Goal: Task Accomplishment & Management: Use online tool/utility

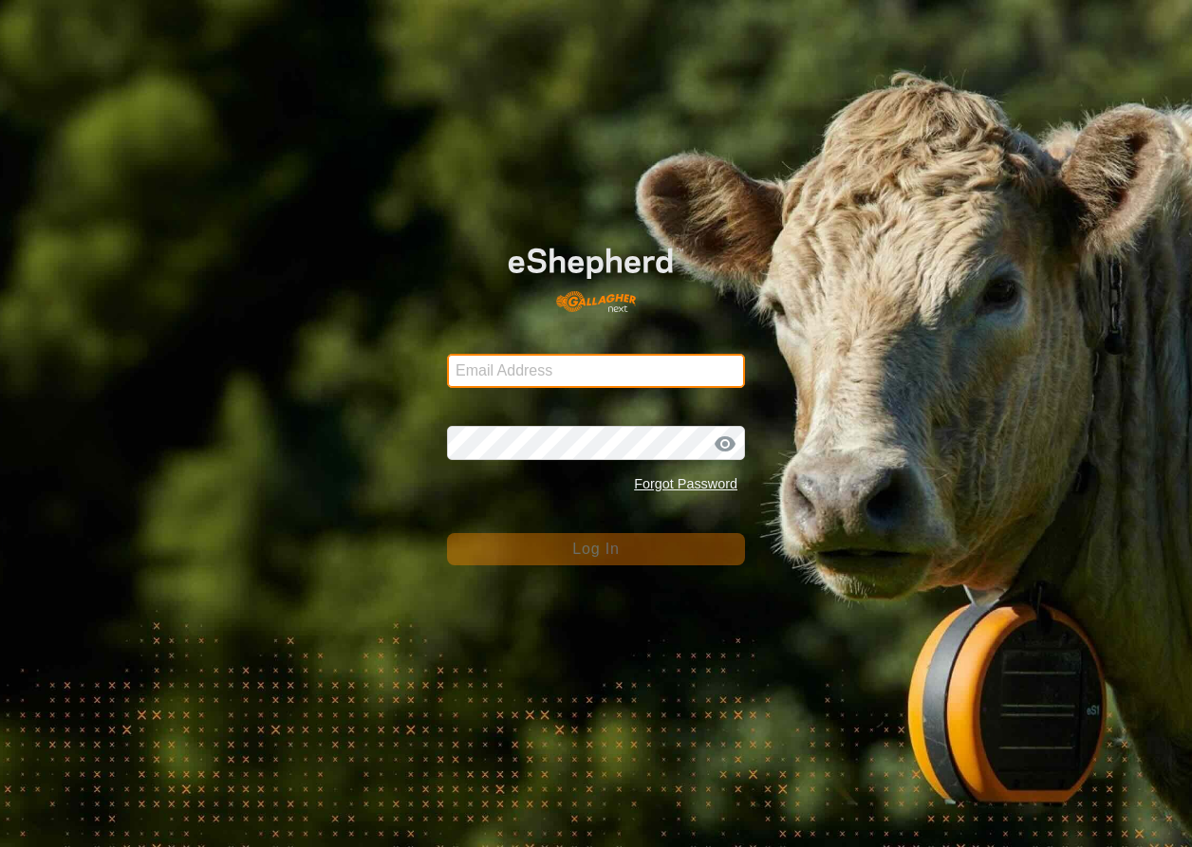
type input "[EMAIL_ADDRESS][DOMAIN_NAME]"
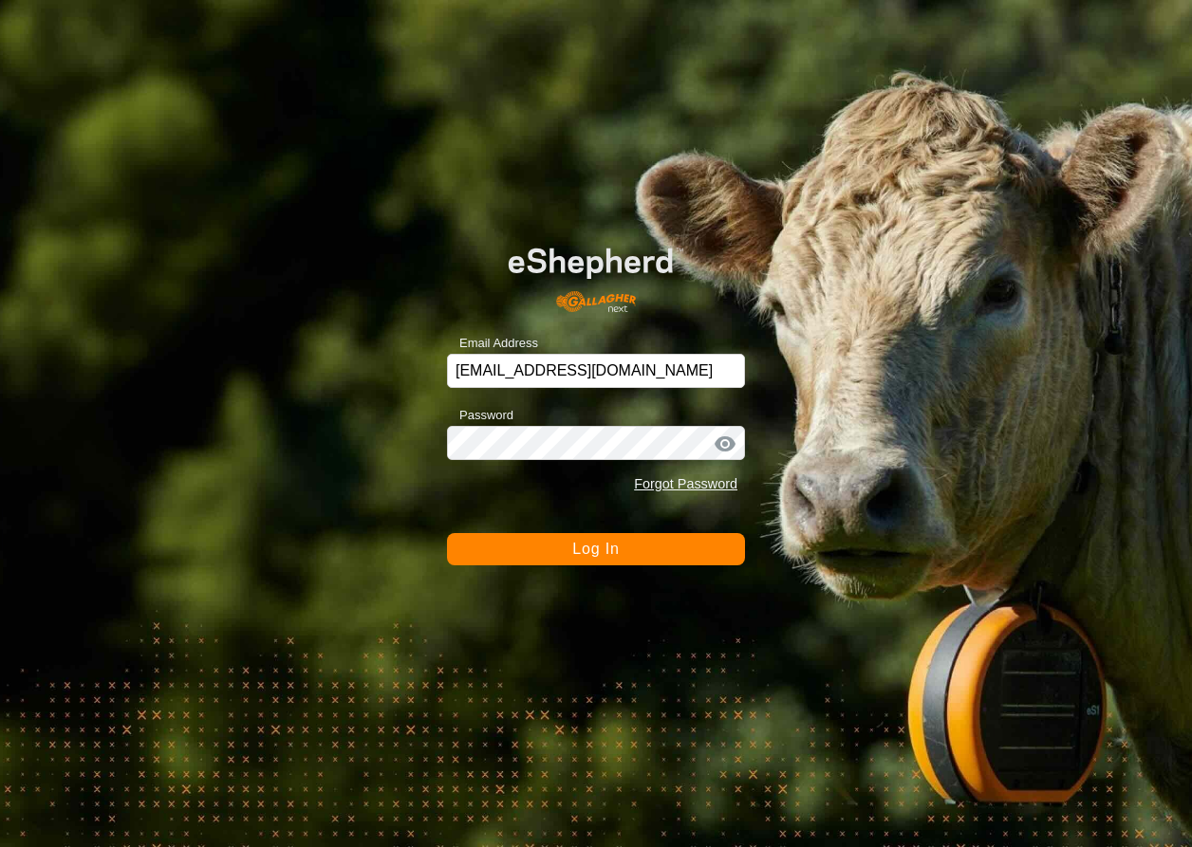
drag, startPoint x: 535, startPoint y: 546, endPoint x: 521, endPoint y: 540, distance: 15.3
click at [535, 546] on button "Log In" at bounding box center [596, 549] width 298 height 32
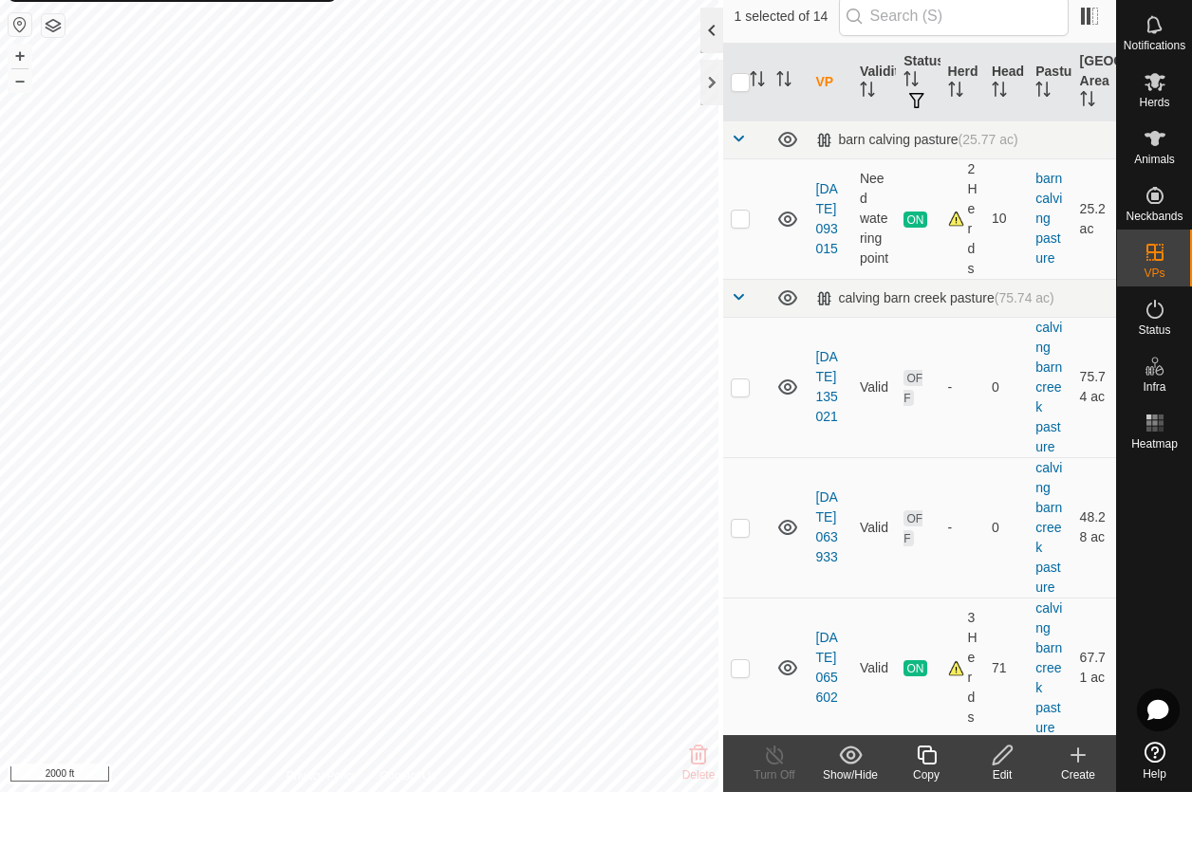
click at [711, 63] on div at bounding box center [711, 86] width 23 height 46
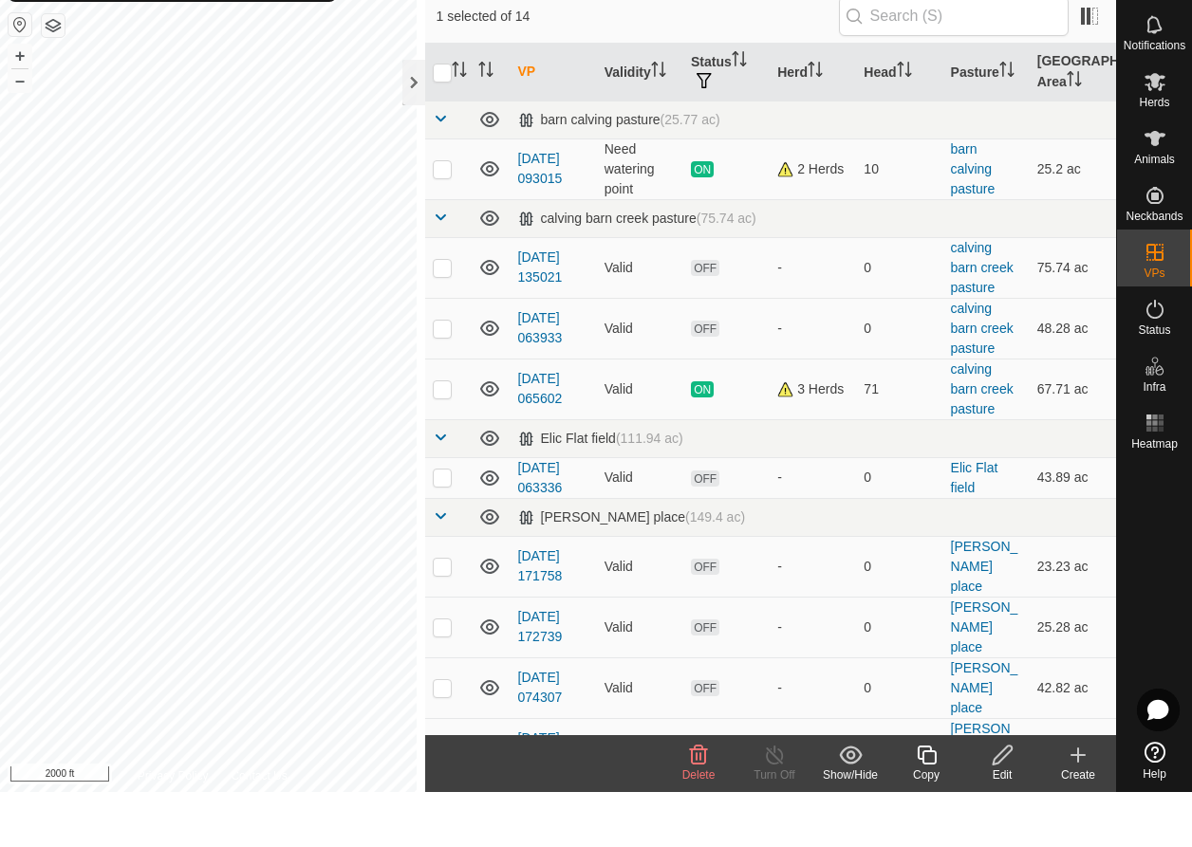
click at [702, 799] on icon at bounding box center [698, 810] width 23 height 23
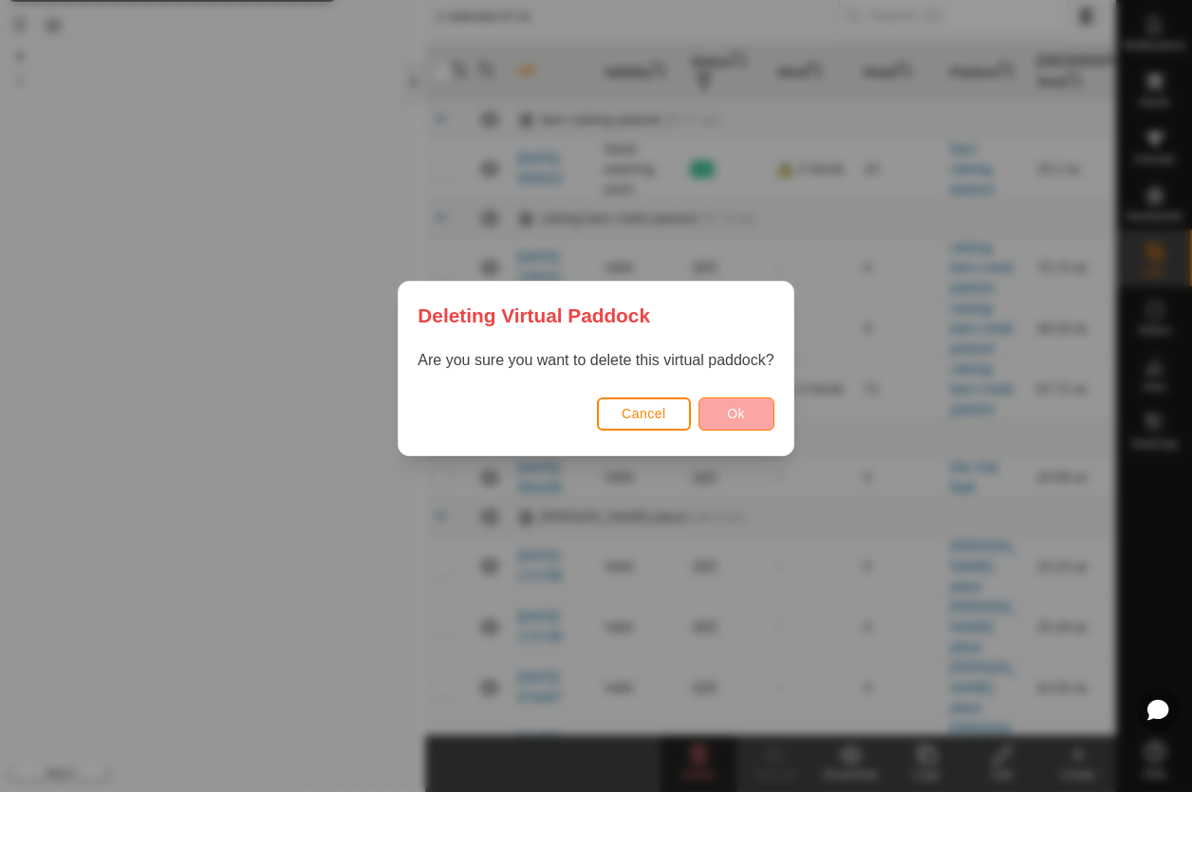
click at [742, 453] on button "Ok" at bounding box center [736, 469] width 76 height 33
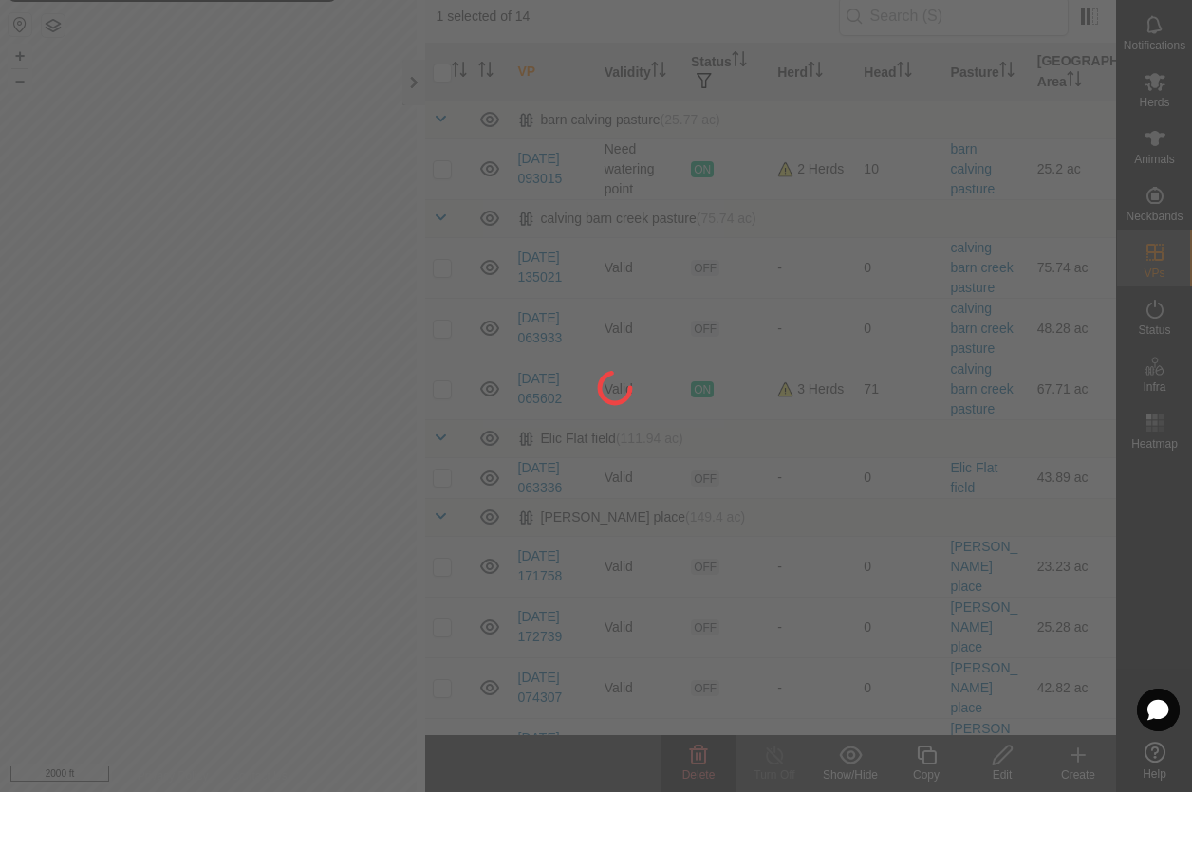
checkbox input "false"
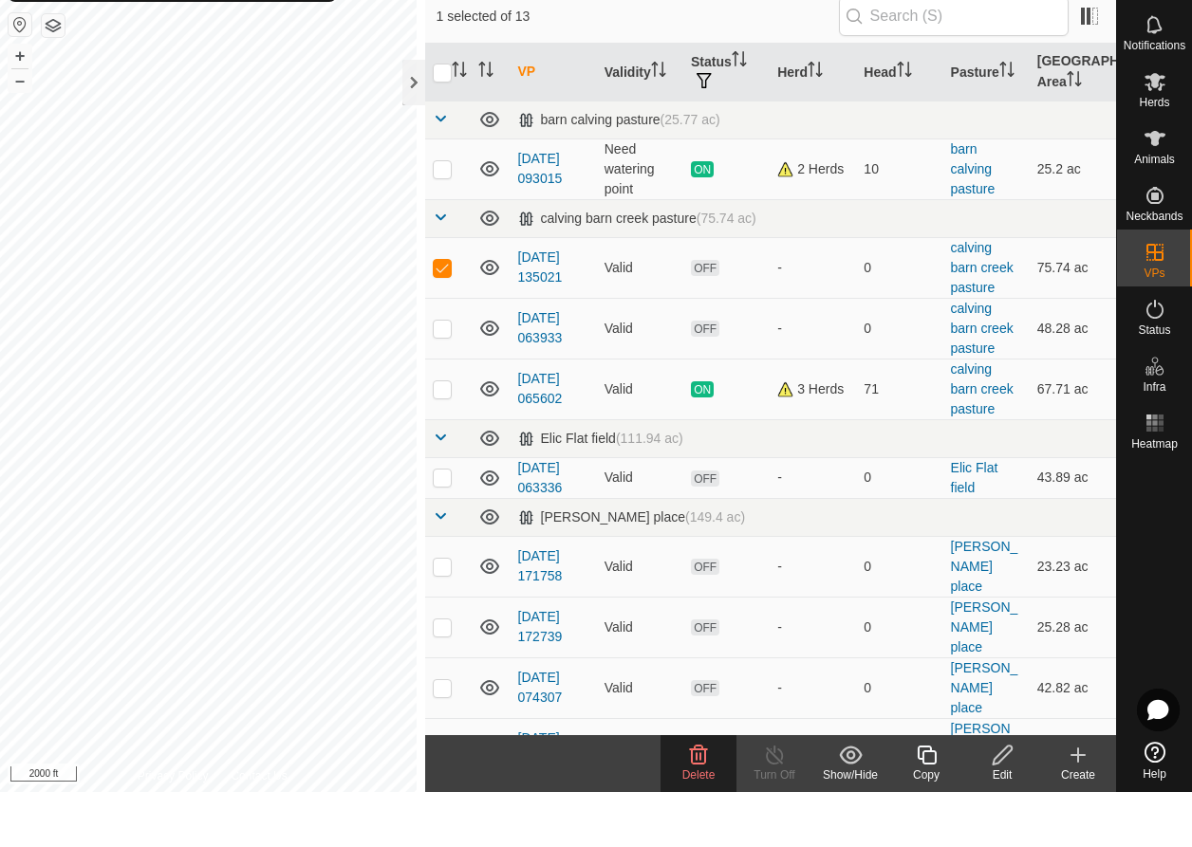
click at [692, 799] on icon at bounding box center [698, 810] width 23 height 23
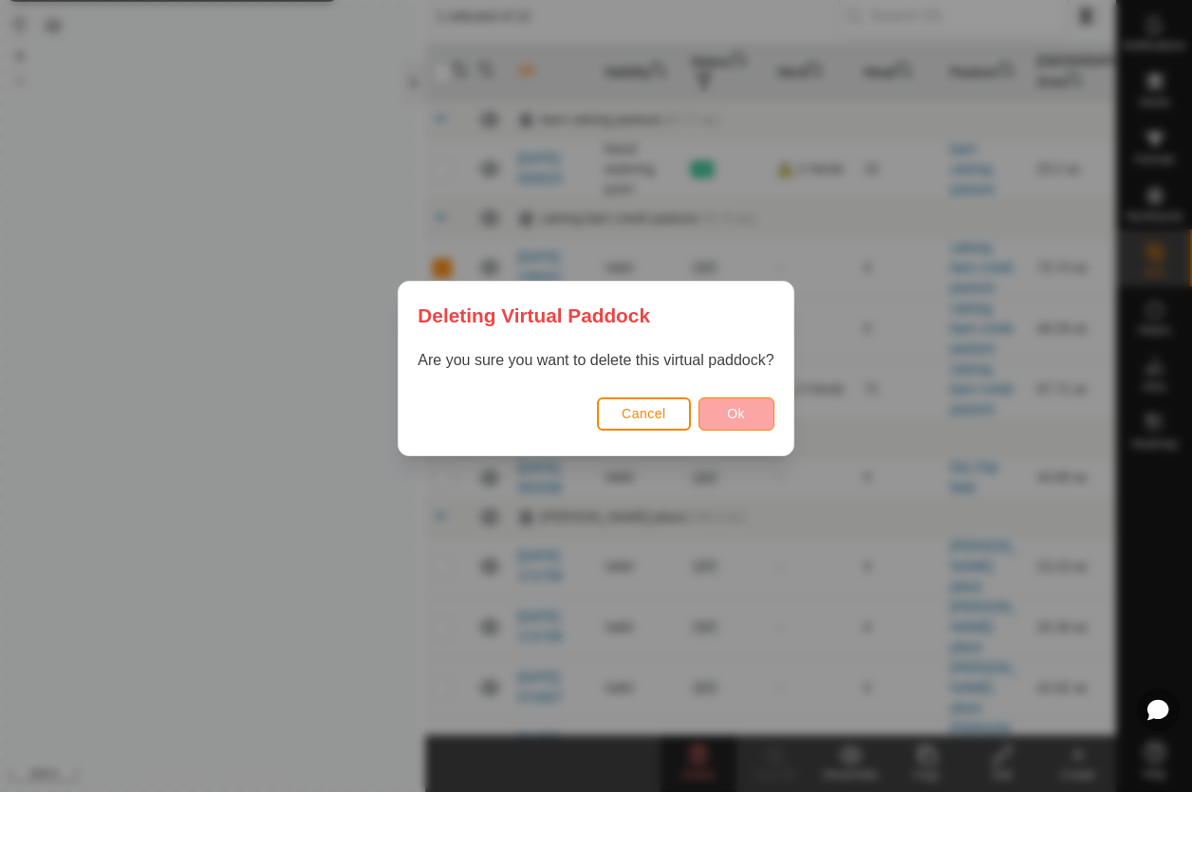
click at [743, 461] on span "Ok" at bounding box center [736, 468] width 18 height 15
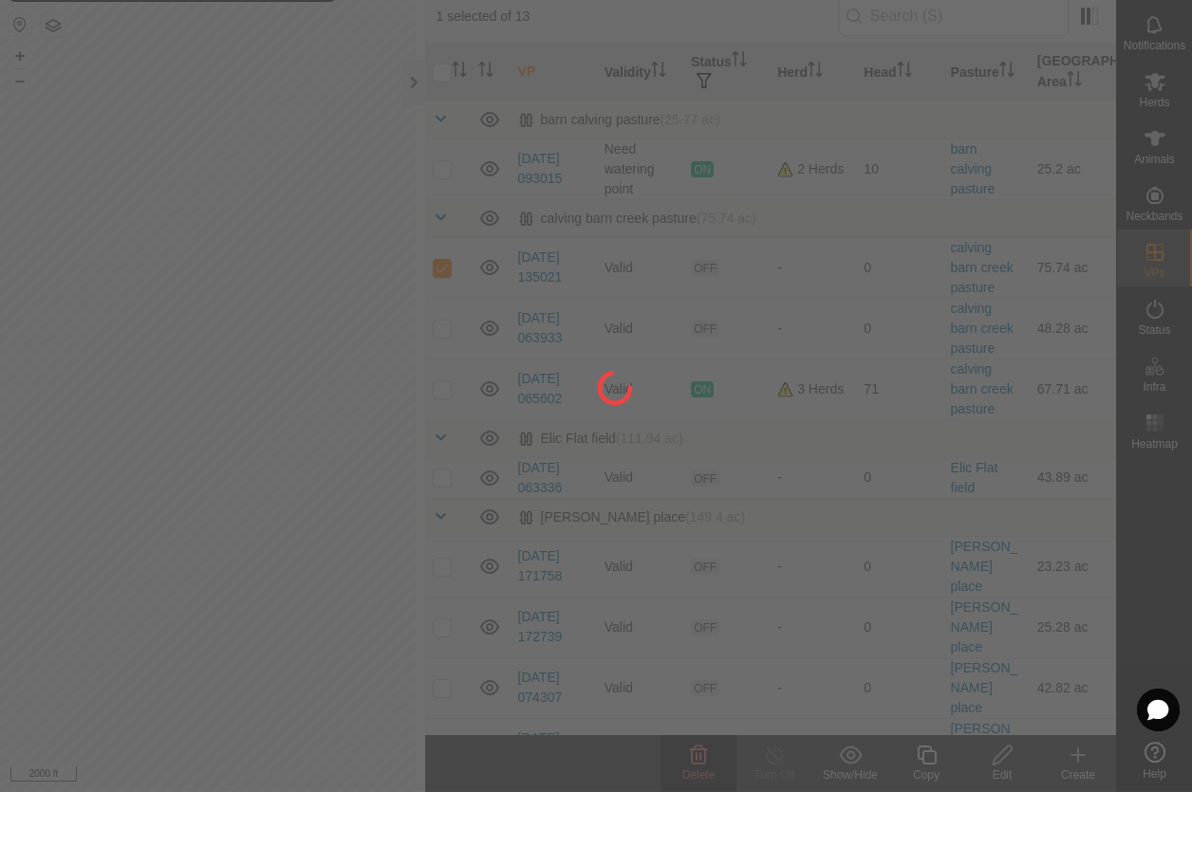
checkbox input "false"
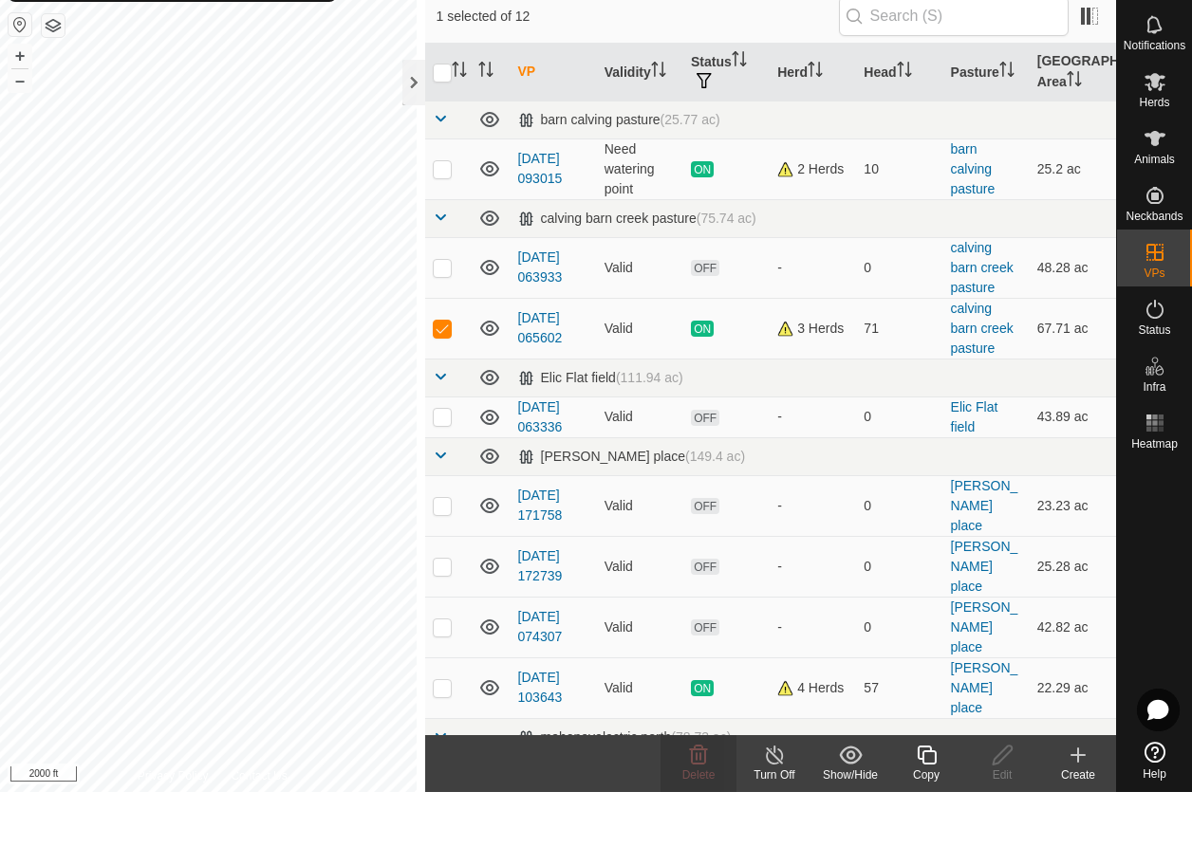
checkbox input "false"
checkbox input "true"
checkbox input "false"
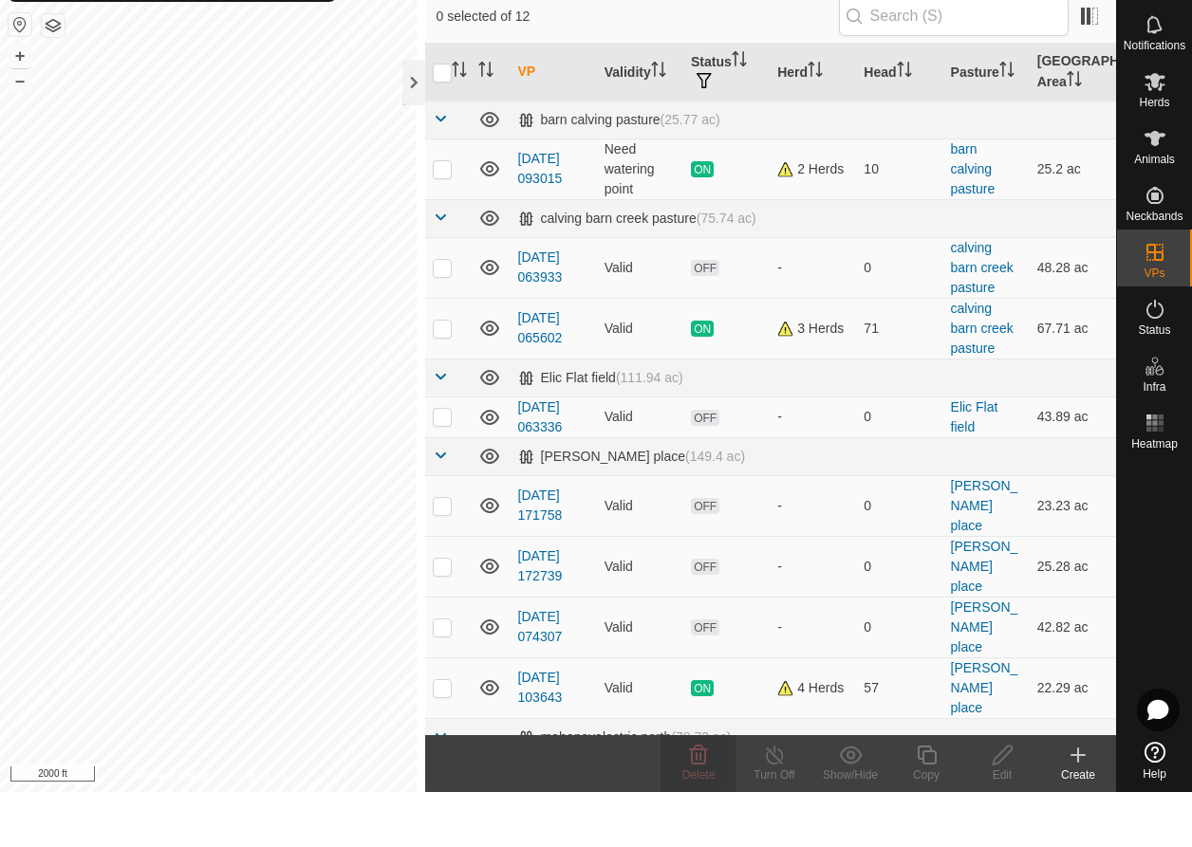
click at [1077, 810] on icon at bounding box center [1077, 810] width 13 height 0
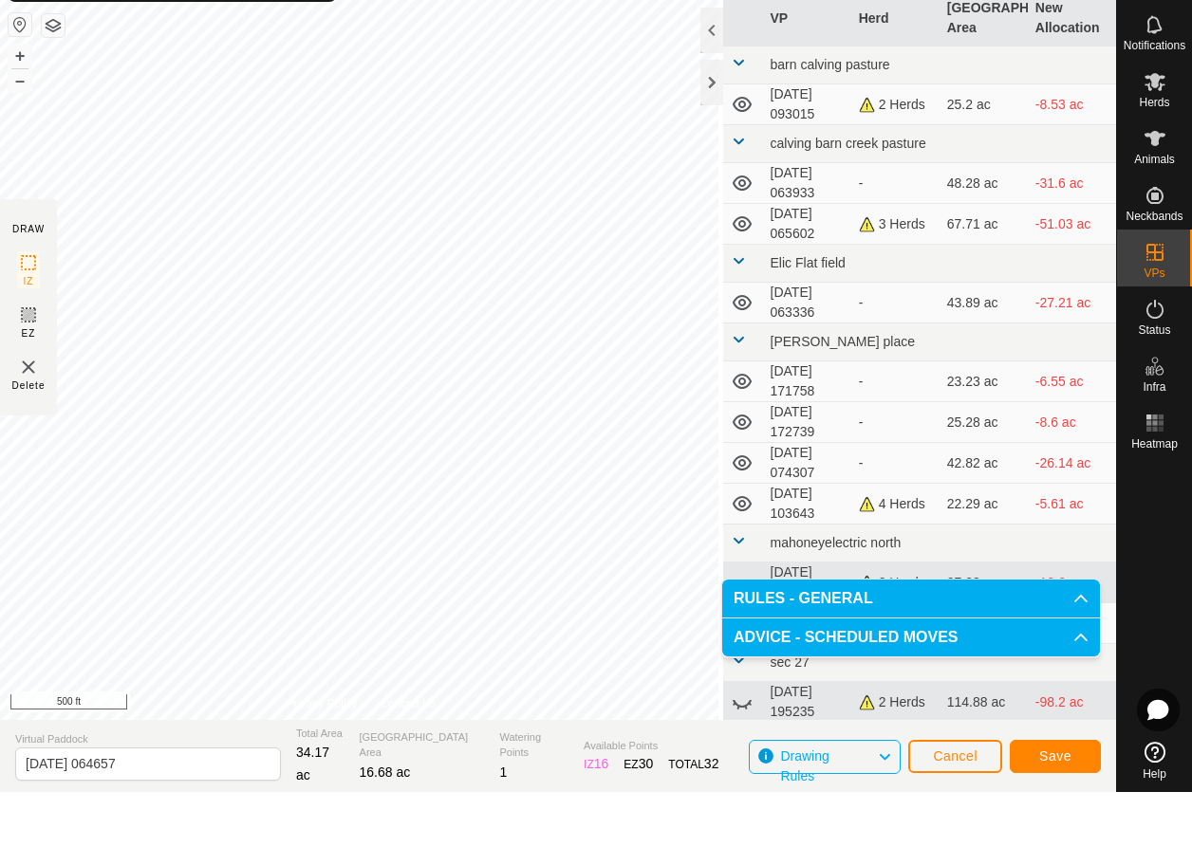
click at [1080, 795] on button "Save" at bounding box center [1054, 811] width 91 height 33
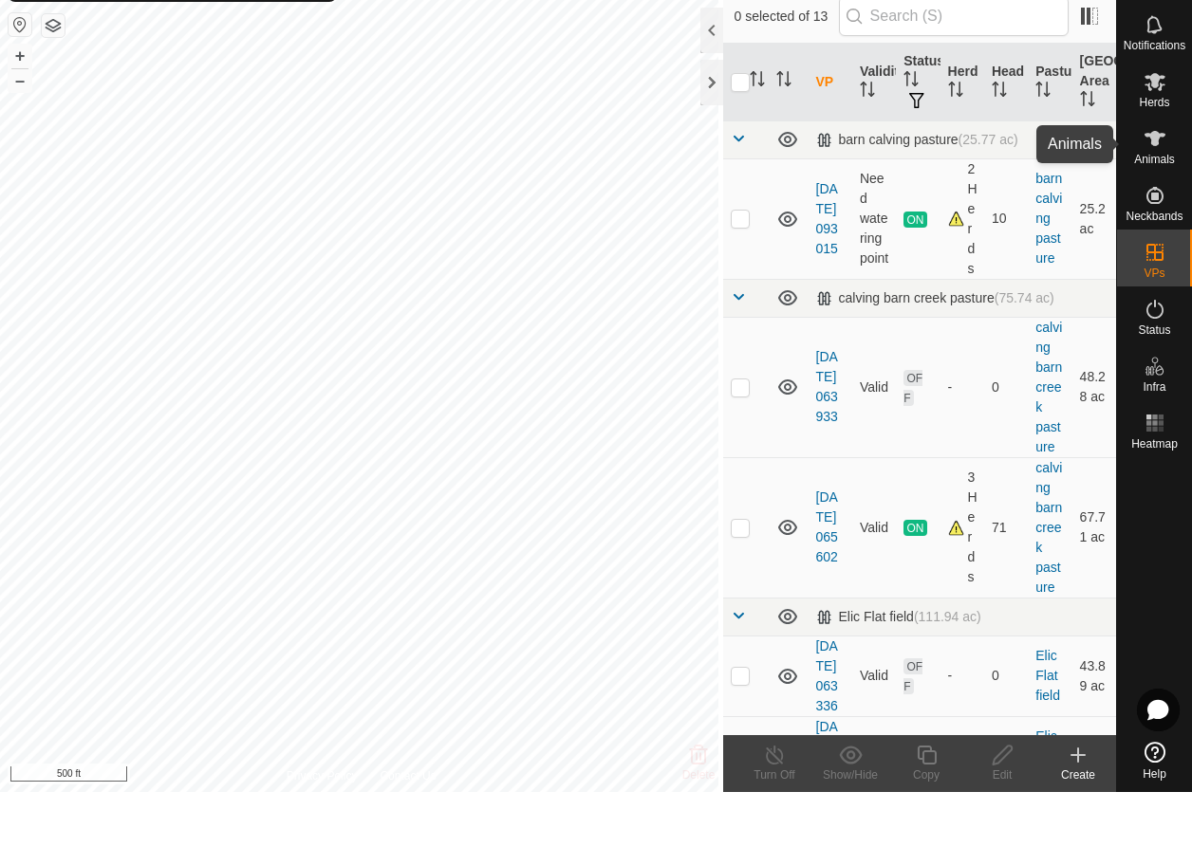
click at [1167, 209] on span "Animals" at bounding box center [1154, 214] width 41 height 11
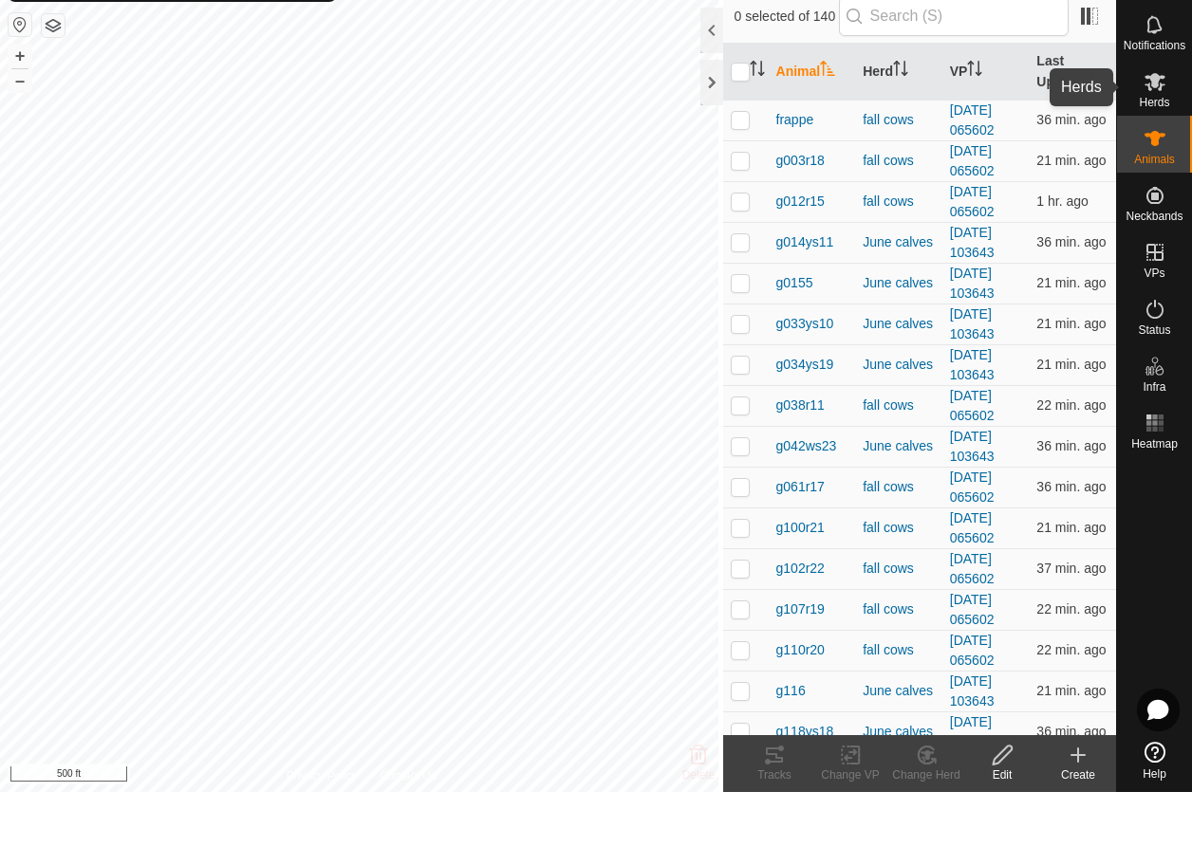
click at [1155, 125] on icon at bounding box center [1154, 136] width 23 height 23
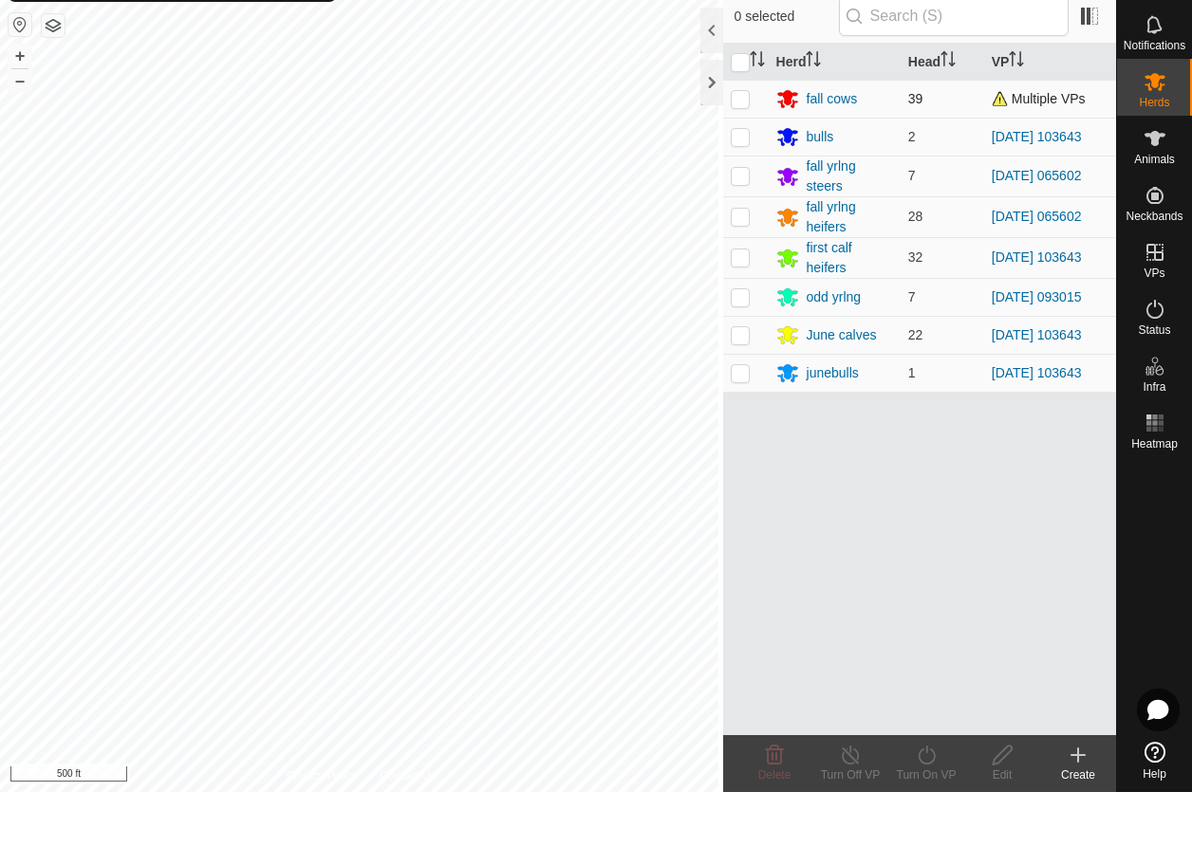
click at [732, 146] on p-checkbox at bounding box center [740, 153] width 19 height 15
checkbox input "true"
click at [924, 801] on icon at bounding box center [925, 810] width 17 height 19
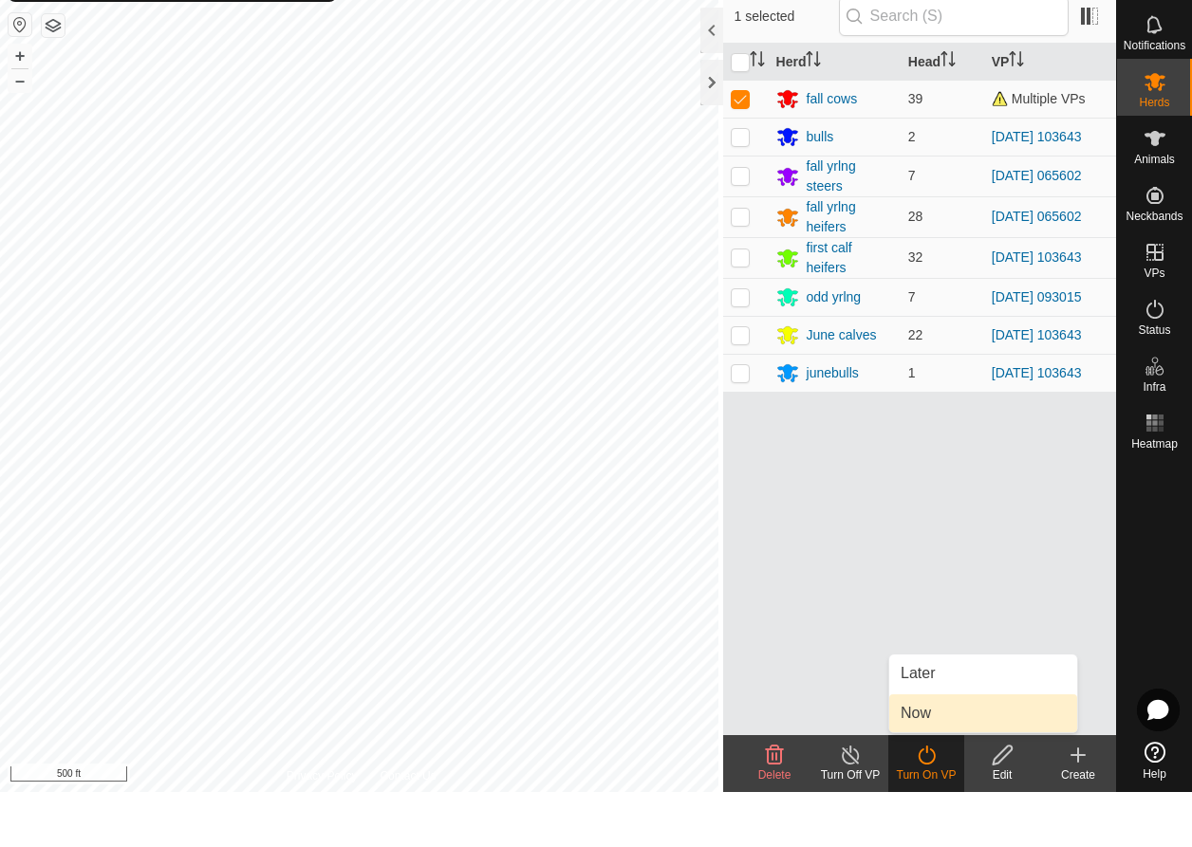
click at [932, 749] on link "Now" at bounding box center [983, 768] width 188 height 38
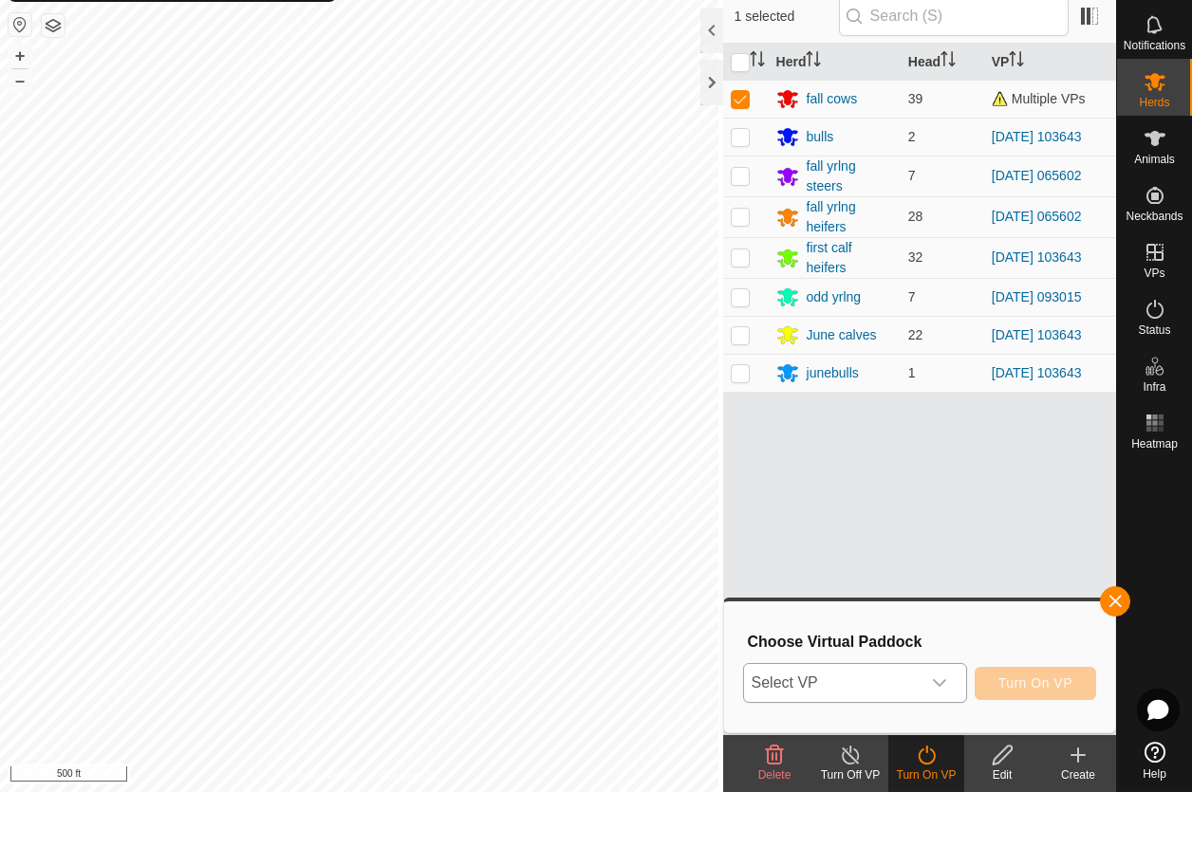
click at [900, 719] on span "Select VP" at bounding box center [832, 738] width 176 height 38
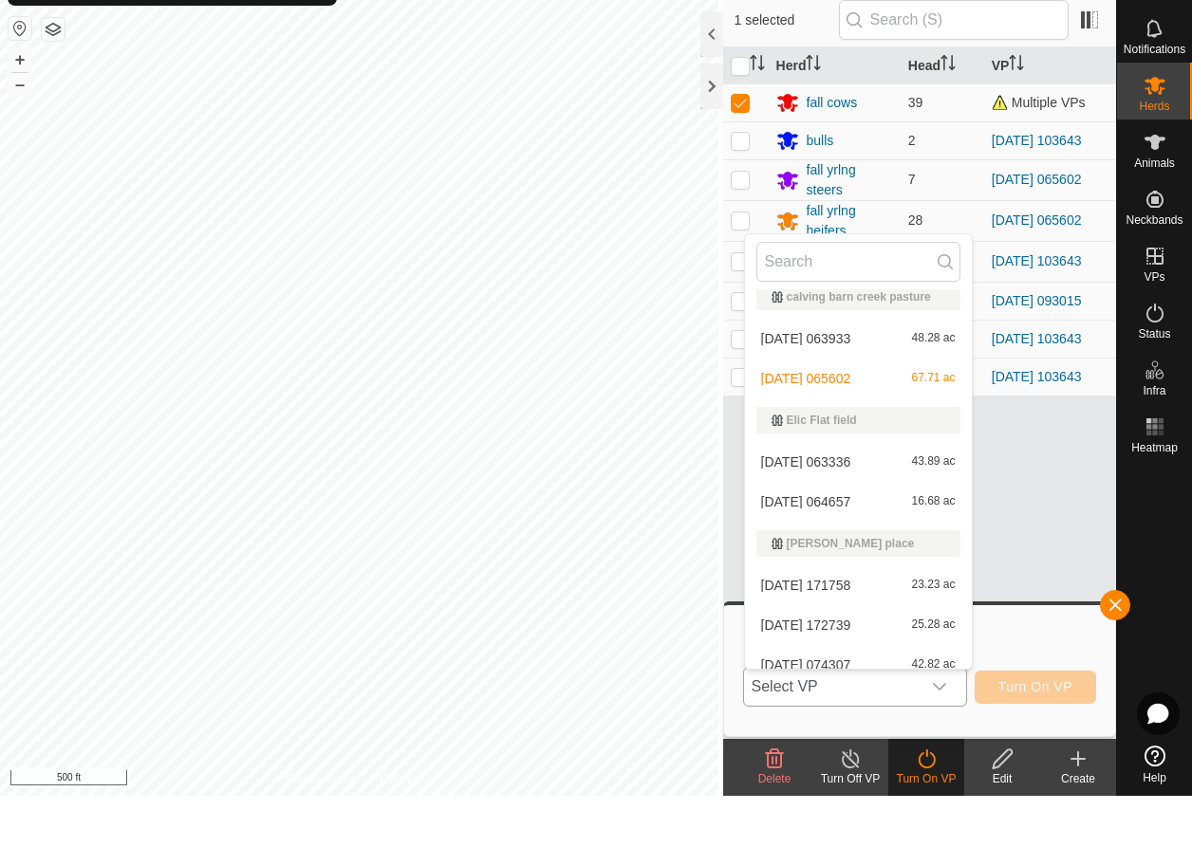
scroll to position [102, 0]
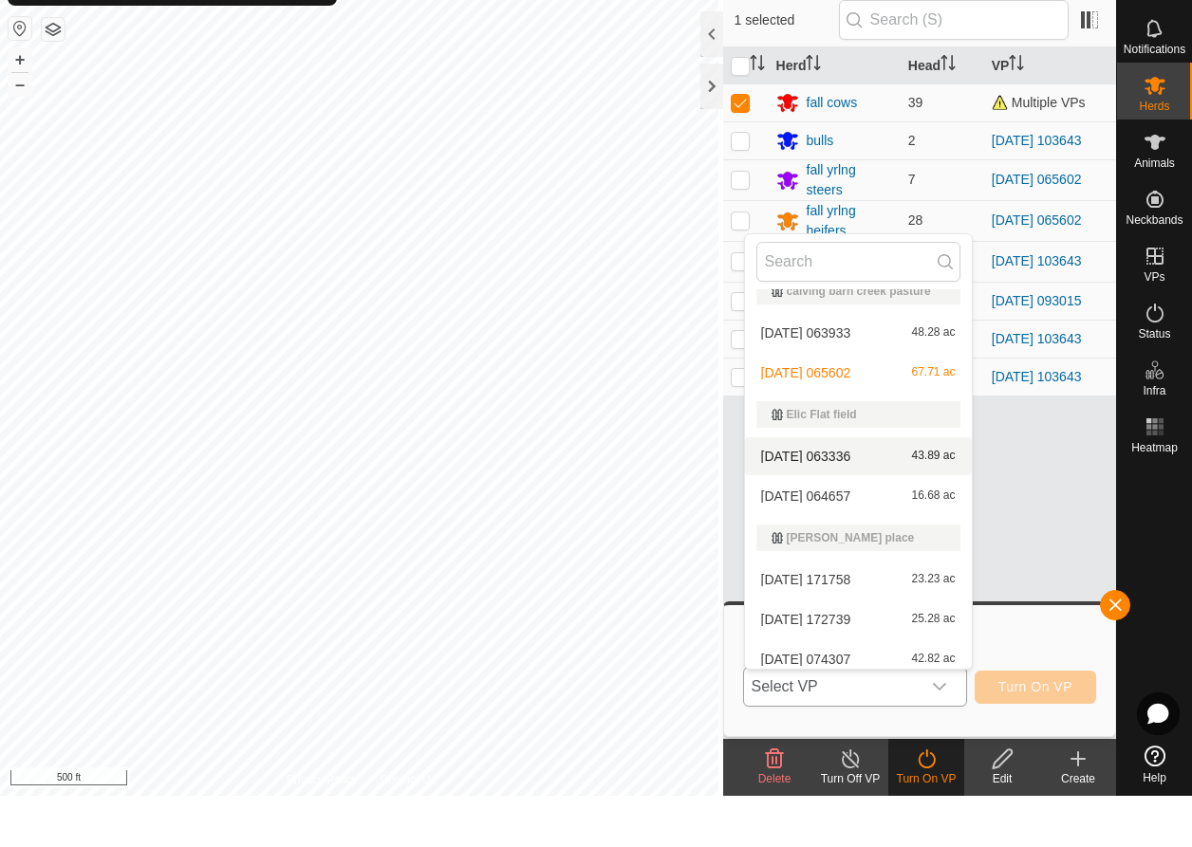
click at [851, 501] on span "[DATE] 063336" at bounding box center [806, 507] width 90 height 13
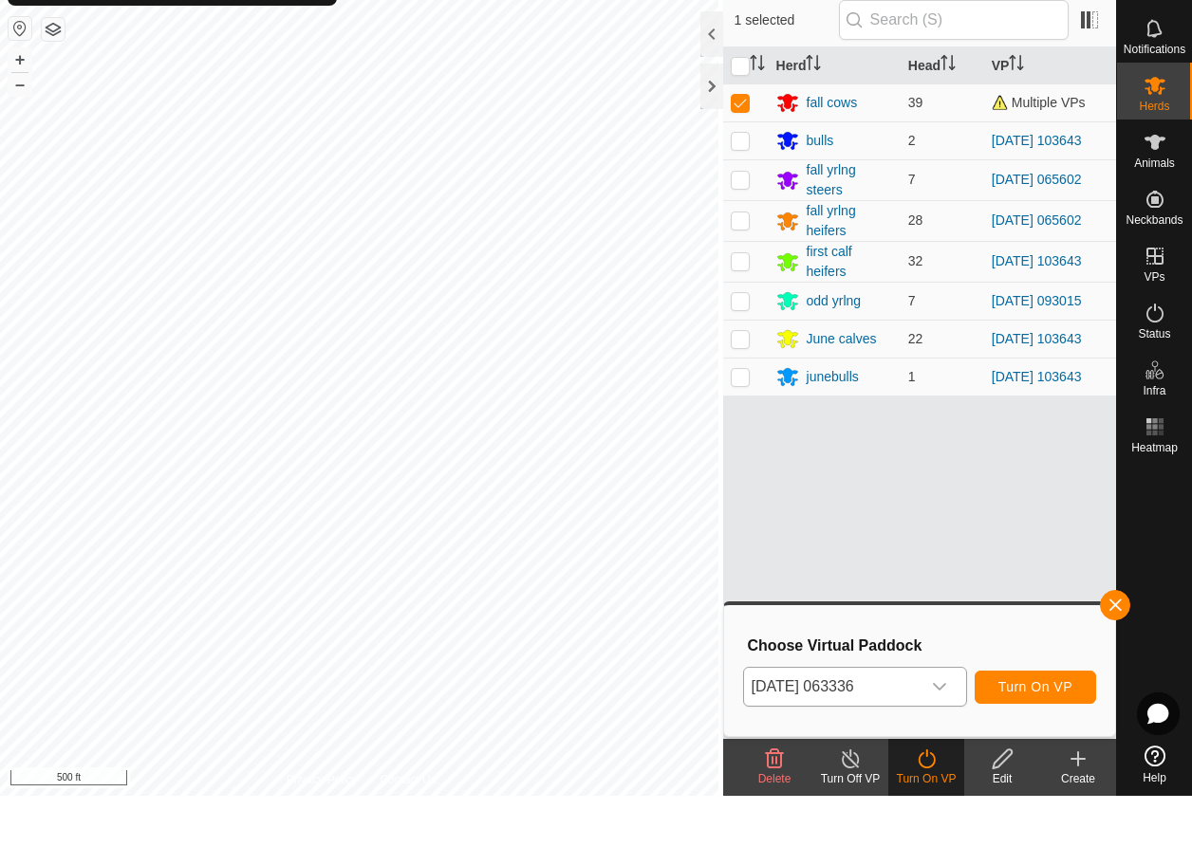
click at [1034, 731] on span "Turn On VP" at bounding box center [1035, 738] width 74 height 15
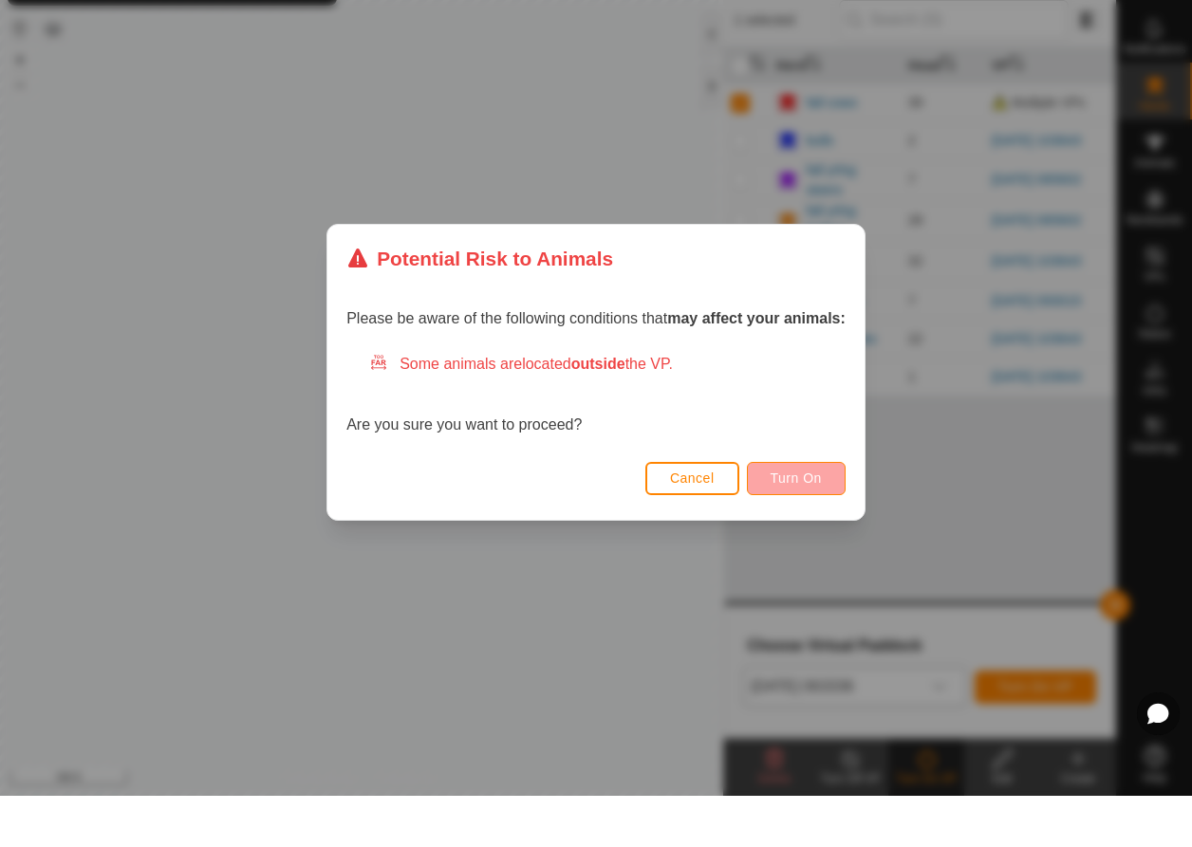
click at [770, 513] on button "Turn On" at bounding box center [796, 529] width 99 height 33
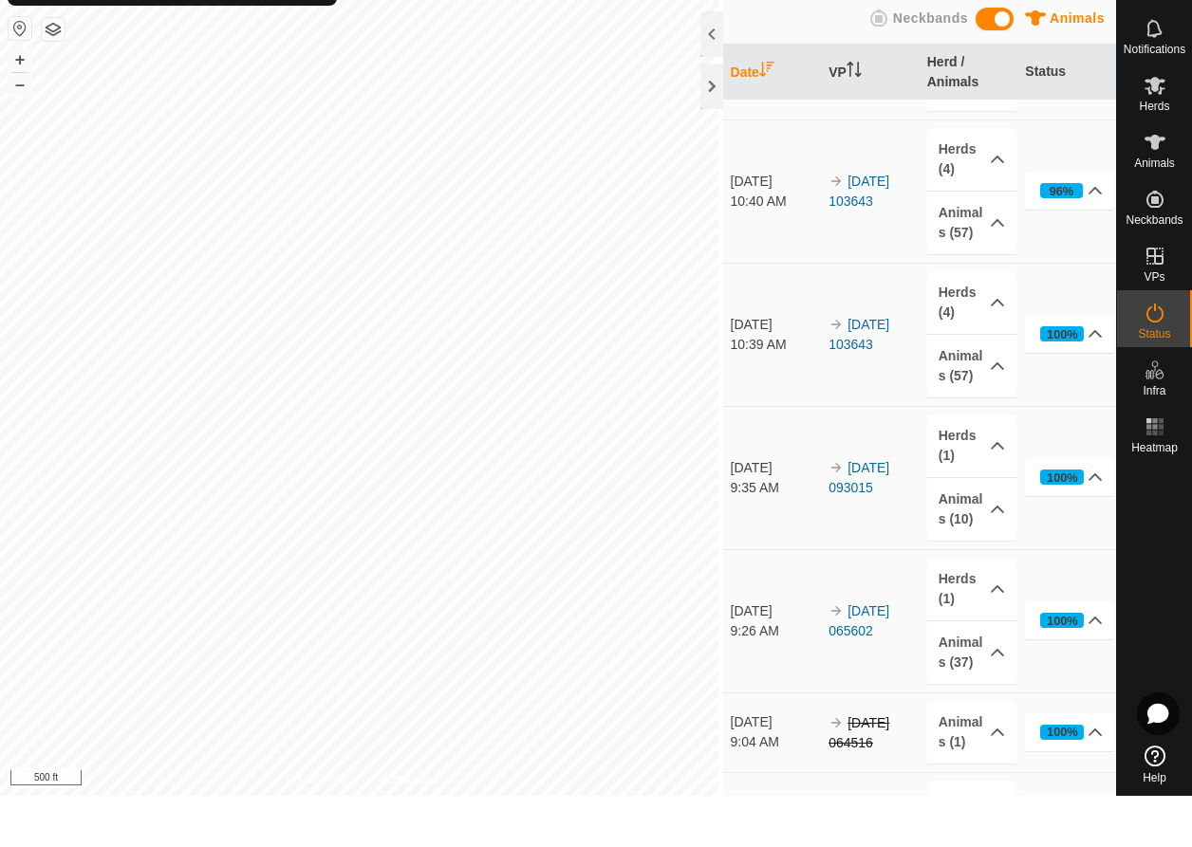
scroll to position [266, 0]
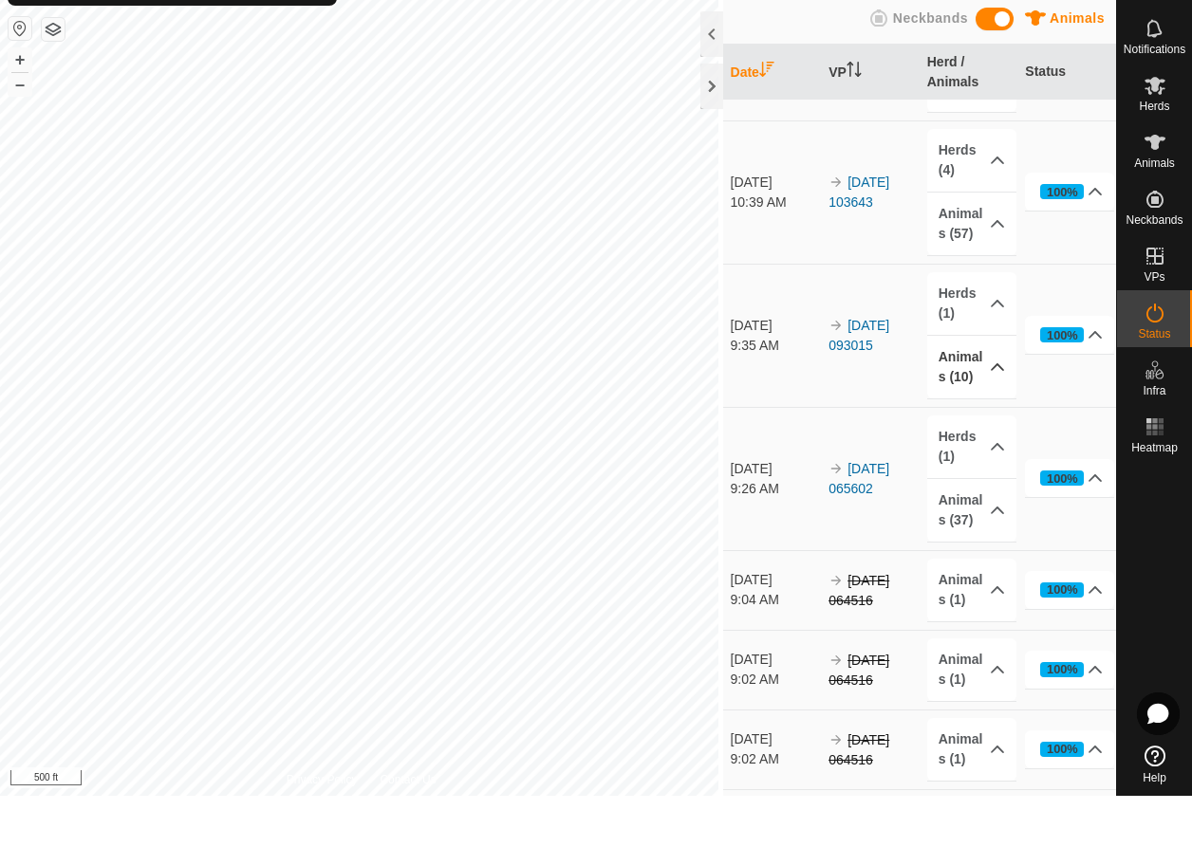
click at [940, 366] on div "Activations 100 Animals Neckbands Date VP Herd / Animals Status [DATE] 6:54 AM …" at bounding box center [558, 423] width 1116 height 847
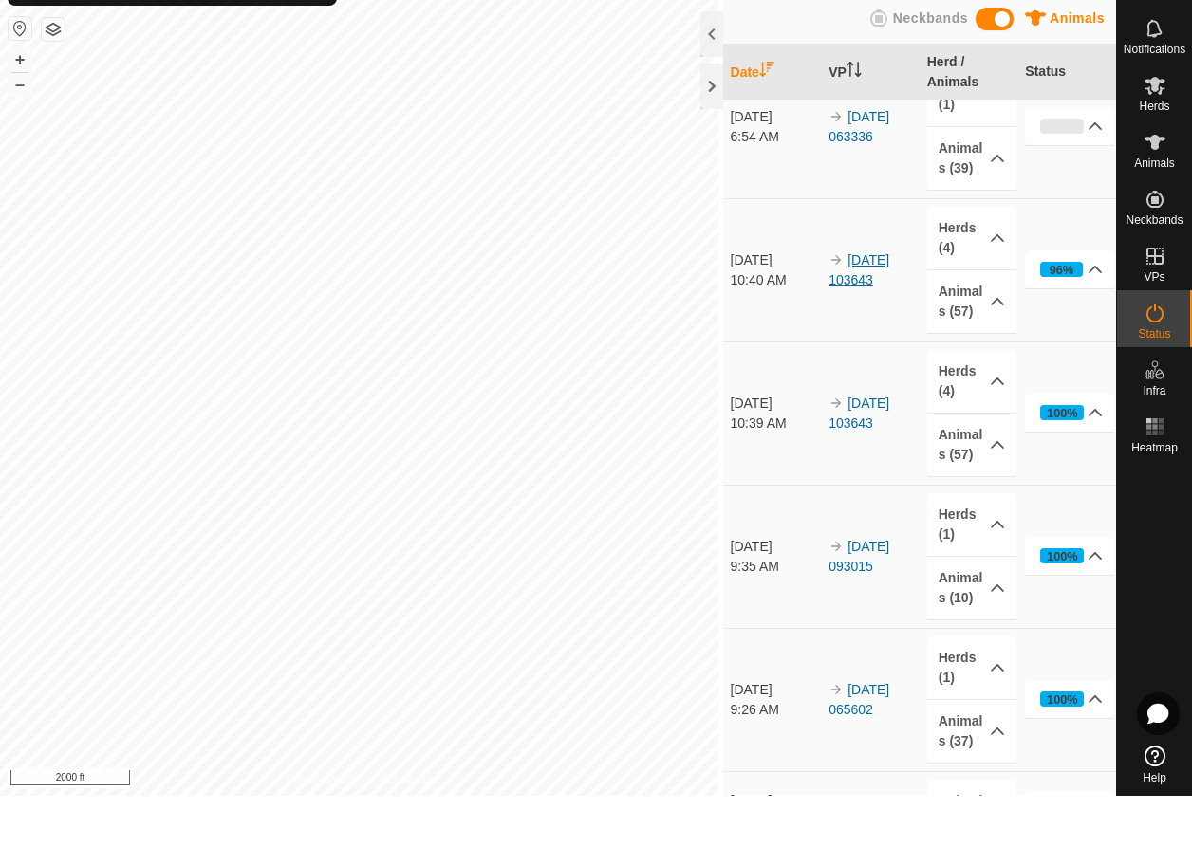
scroll to position [0, 0]
